Goal: Communication & Community: Participate in discussion

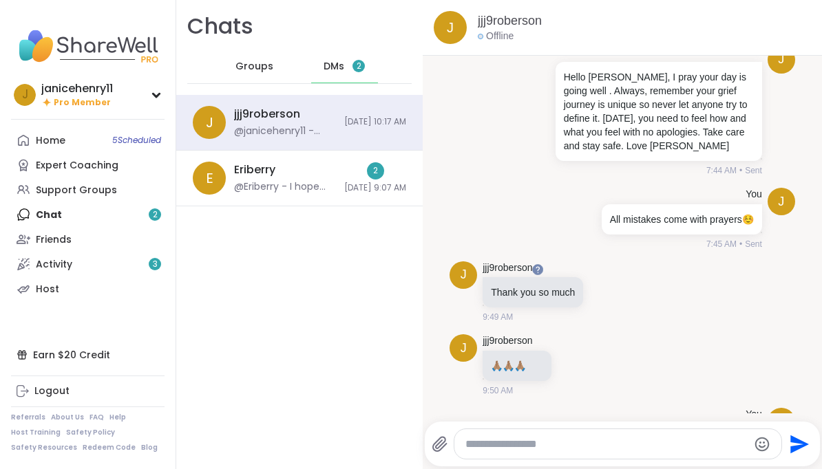
click at [344, 176] on div "2 10/10/2025, 9:07 AM" at bounding box center [375, 178] width 62 height 32
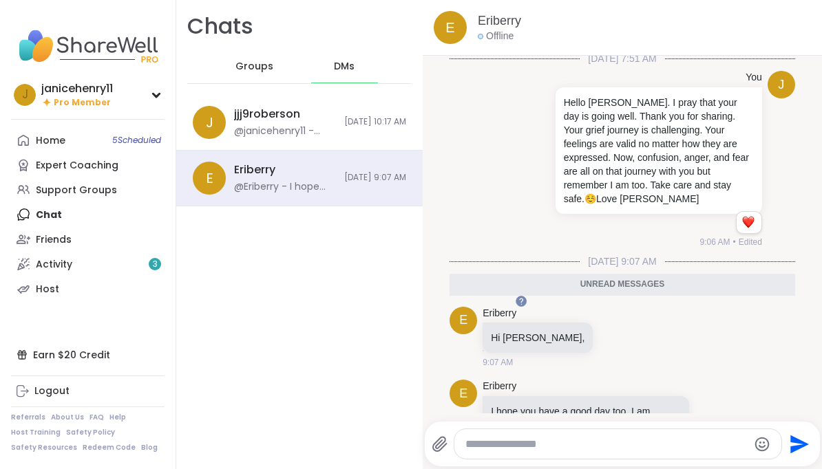
click at [650, 451] on textarea "Type your message" at bounding box center [606, 445] width 282 height 14
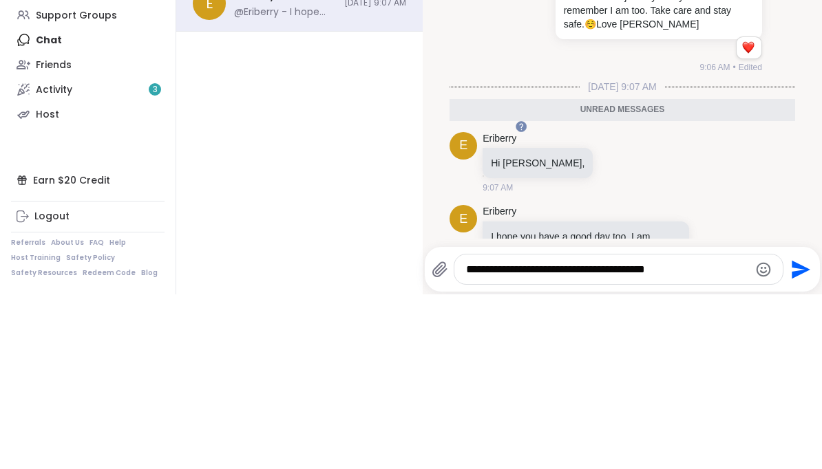
type textarea "**********"
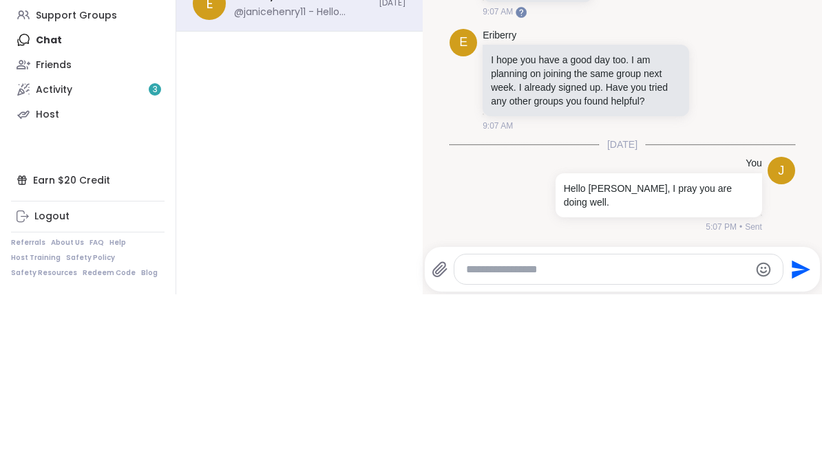
scroll to position [118, 0]
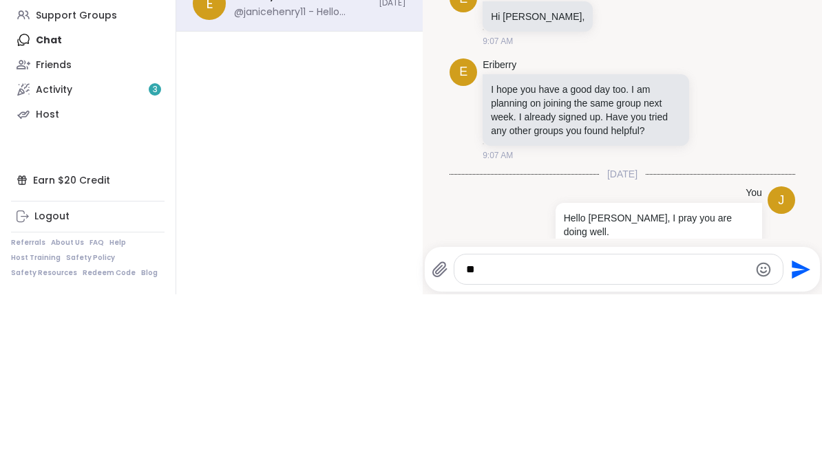
type textarea "*"
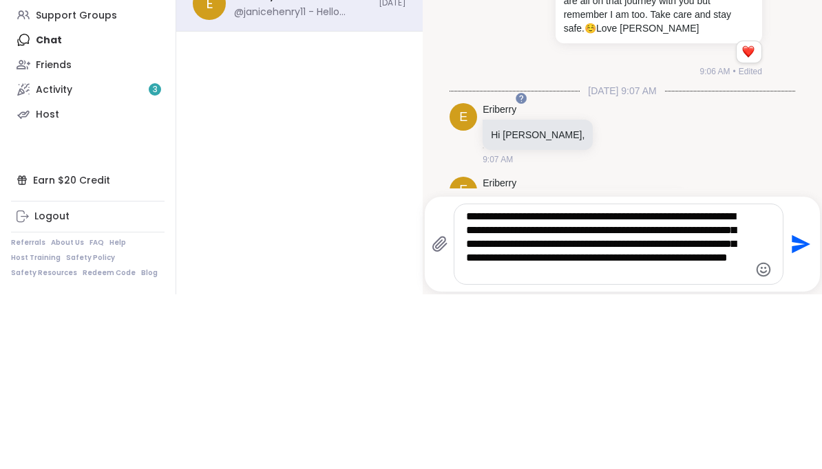
scroll to position [0, 0]
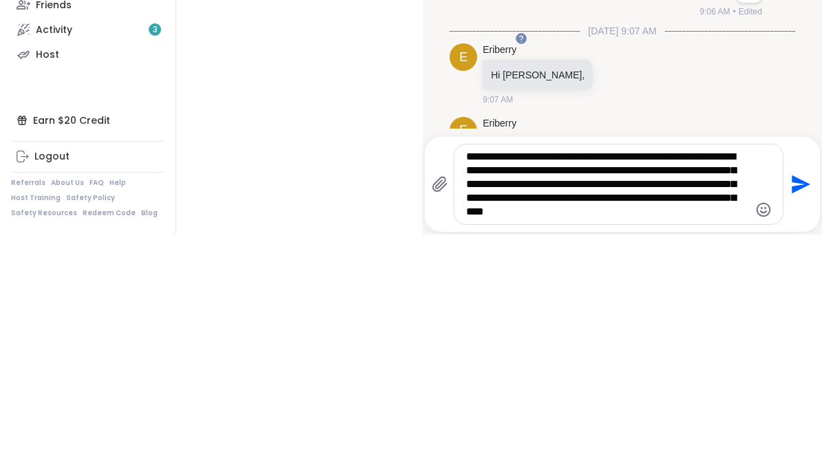
type textarea "**********"
click at [798, 410] on icon "Send" at bounding box center [800, 419] width 19 height 19
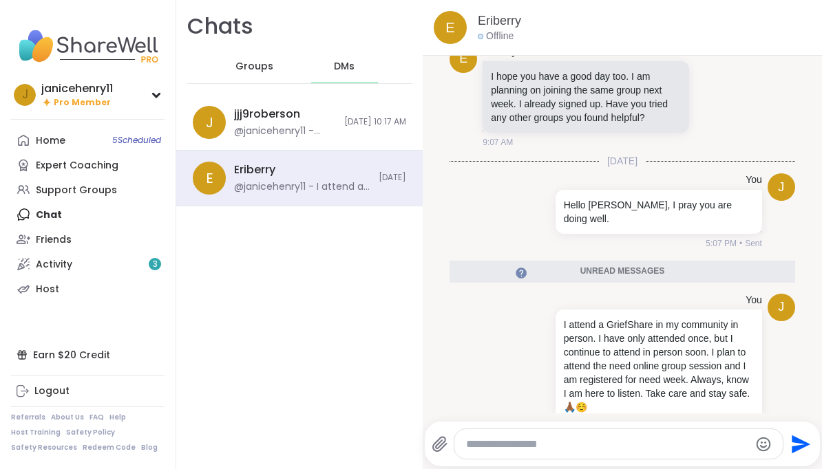
scroll to position [274, 0]
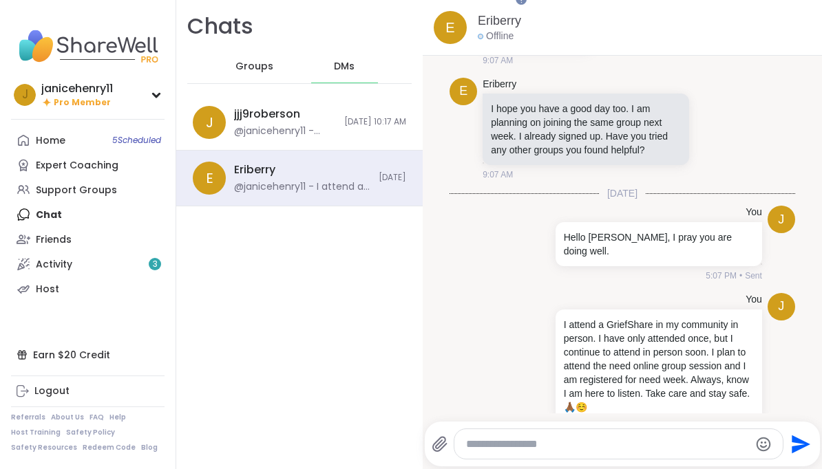
click at [307, 126] on div "@janicehenry11 - Always 🙏🏾☺️" at bounding box center [285, 132] width 102 height 14
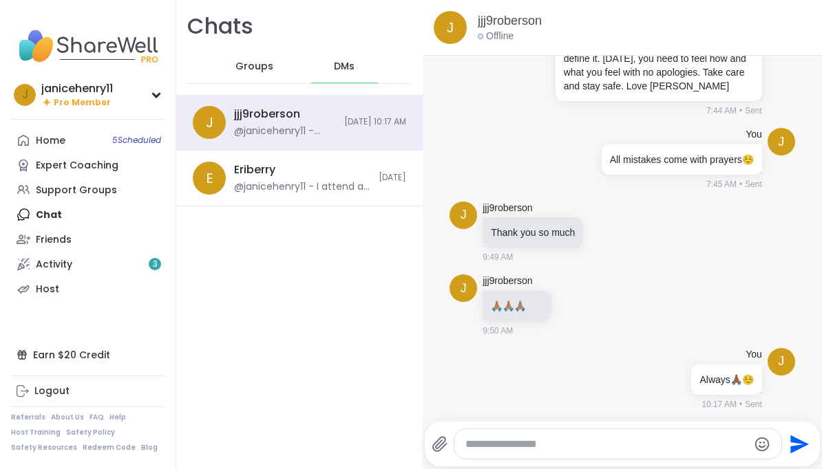
scroll to position [0, 0]
click at [649, 445] on textarea "Type your message" at bounding box center [606, 445] width 282 height 14
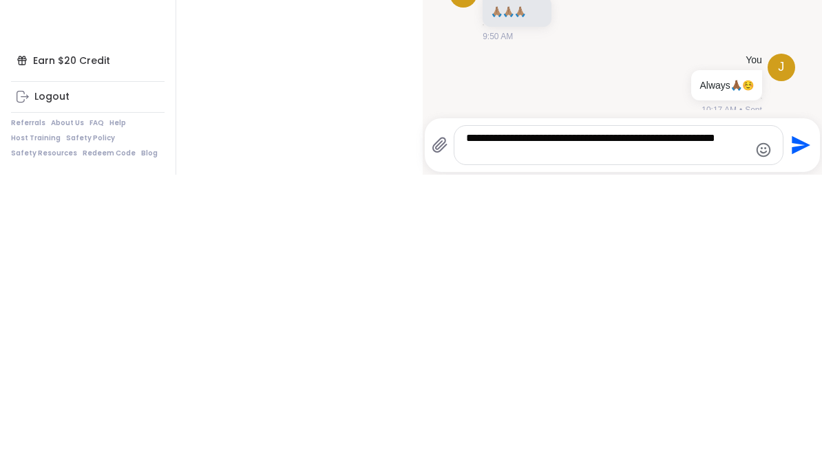
type textarea "**********"
click at [794, 431] on icon "Send" at bounding box center [800, 440] width 19 height 19
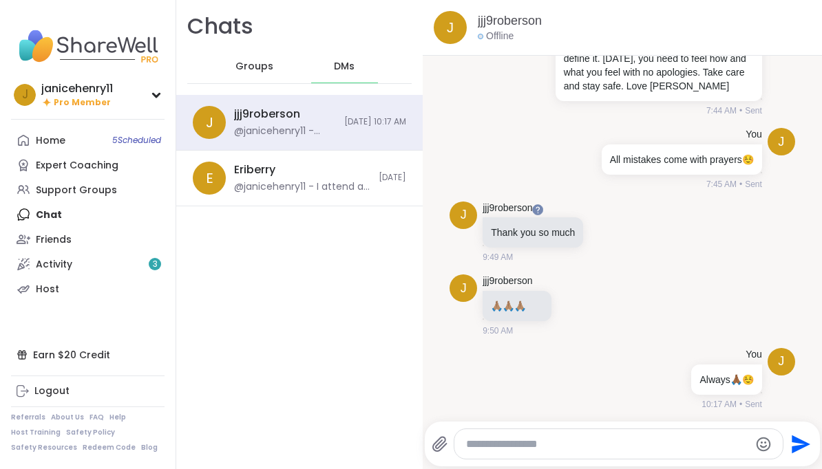
scroll to position [290, 0]
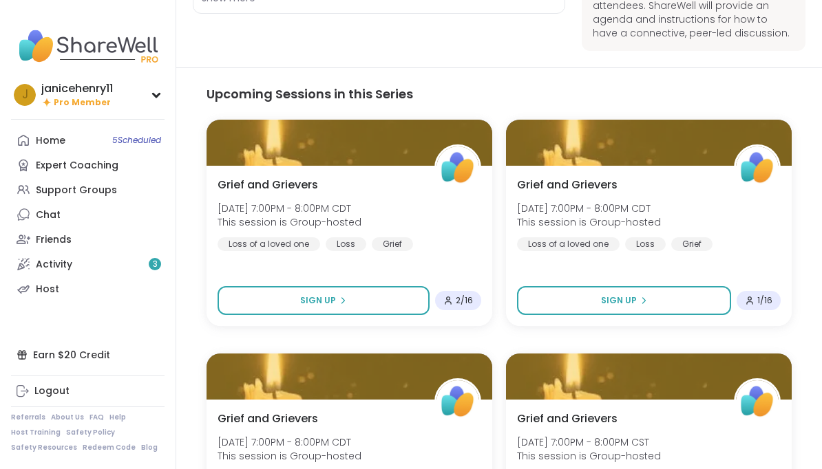
scroll to position [358, 0]
